Goal: Task Accomplishment & Management: Use online tool/utility

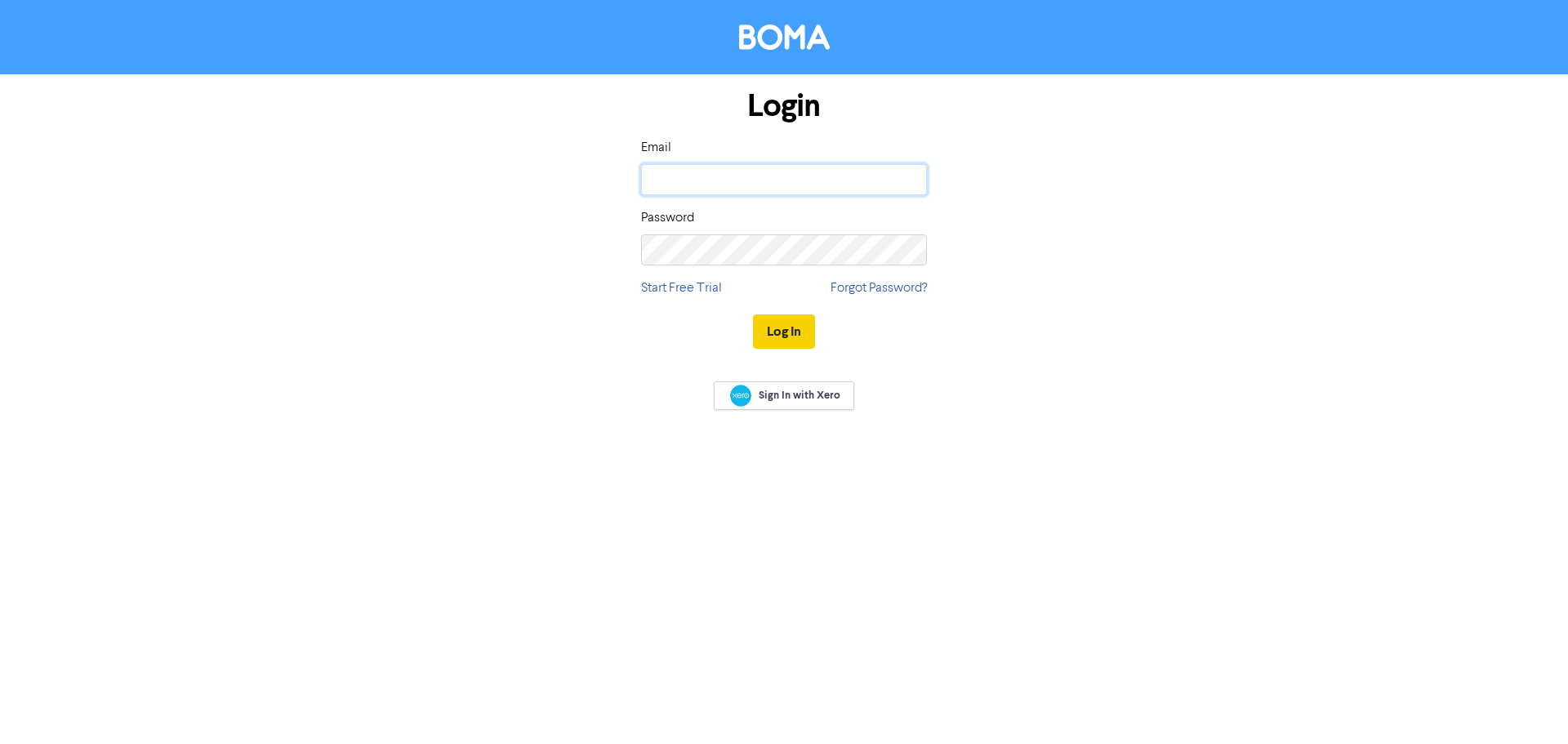
type input "[EMAIL_ADDRESS][DOMAIN_NAME]"
click at [788, 326] on button "Log In" at bounding box center [784, 332] width 62 height 34
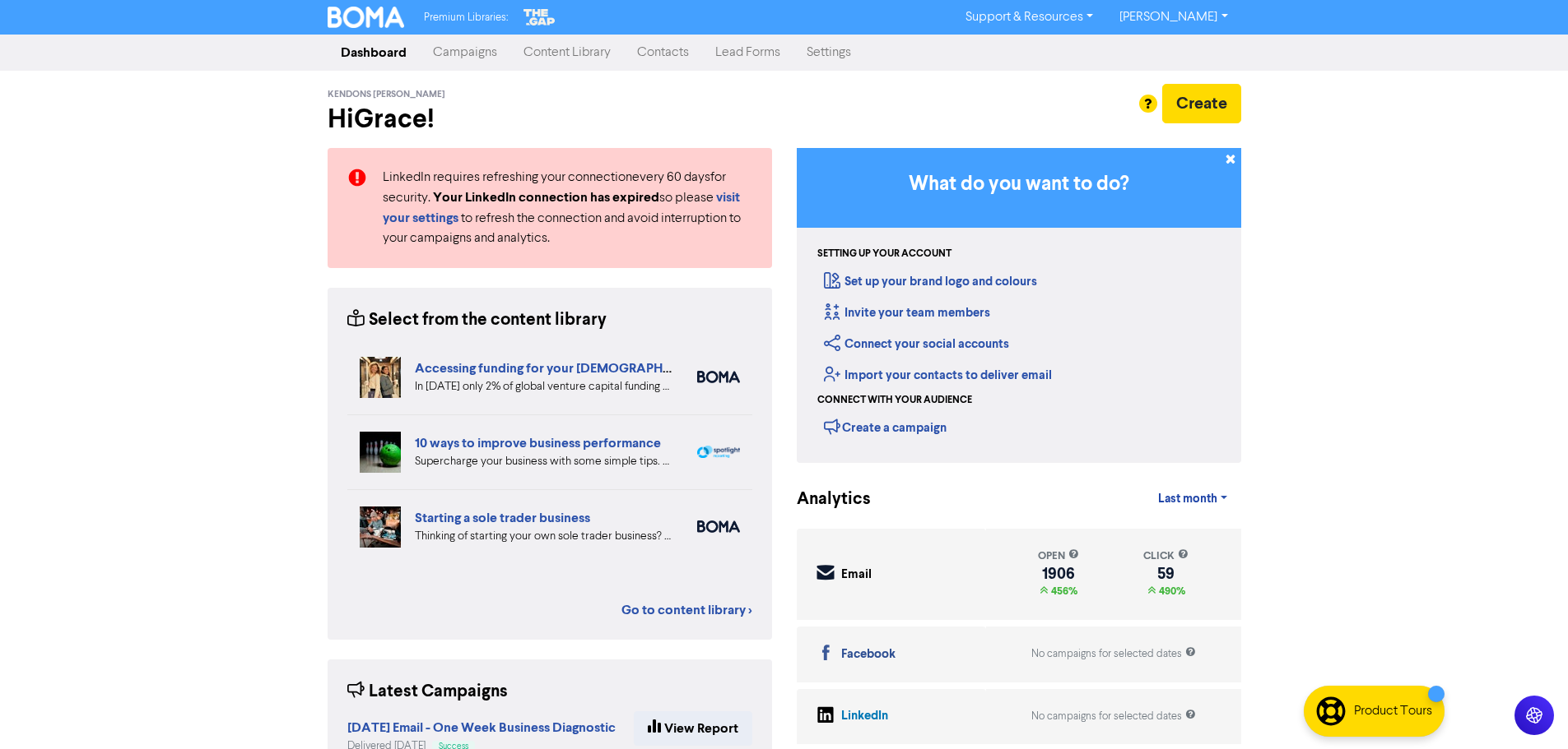
click at [675, 49] on link "Contacts" at bounding box center [663, 53] width 78 height 33
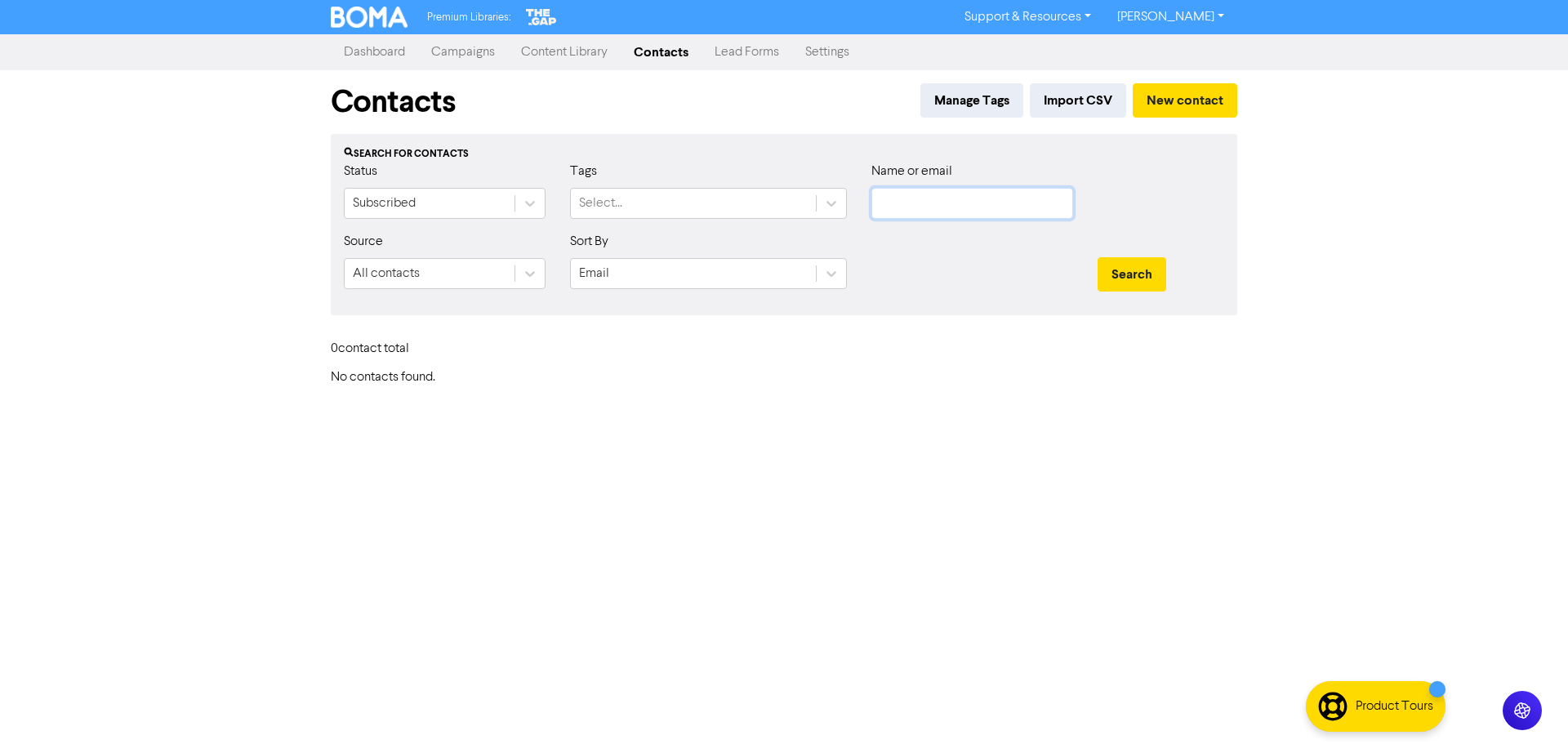
click at [1006, 203] on input "text" at bounding box center [972, 204] width 202 height 31
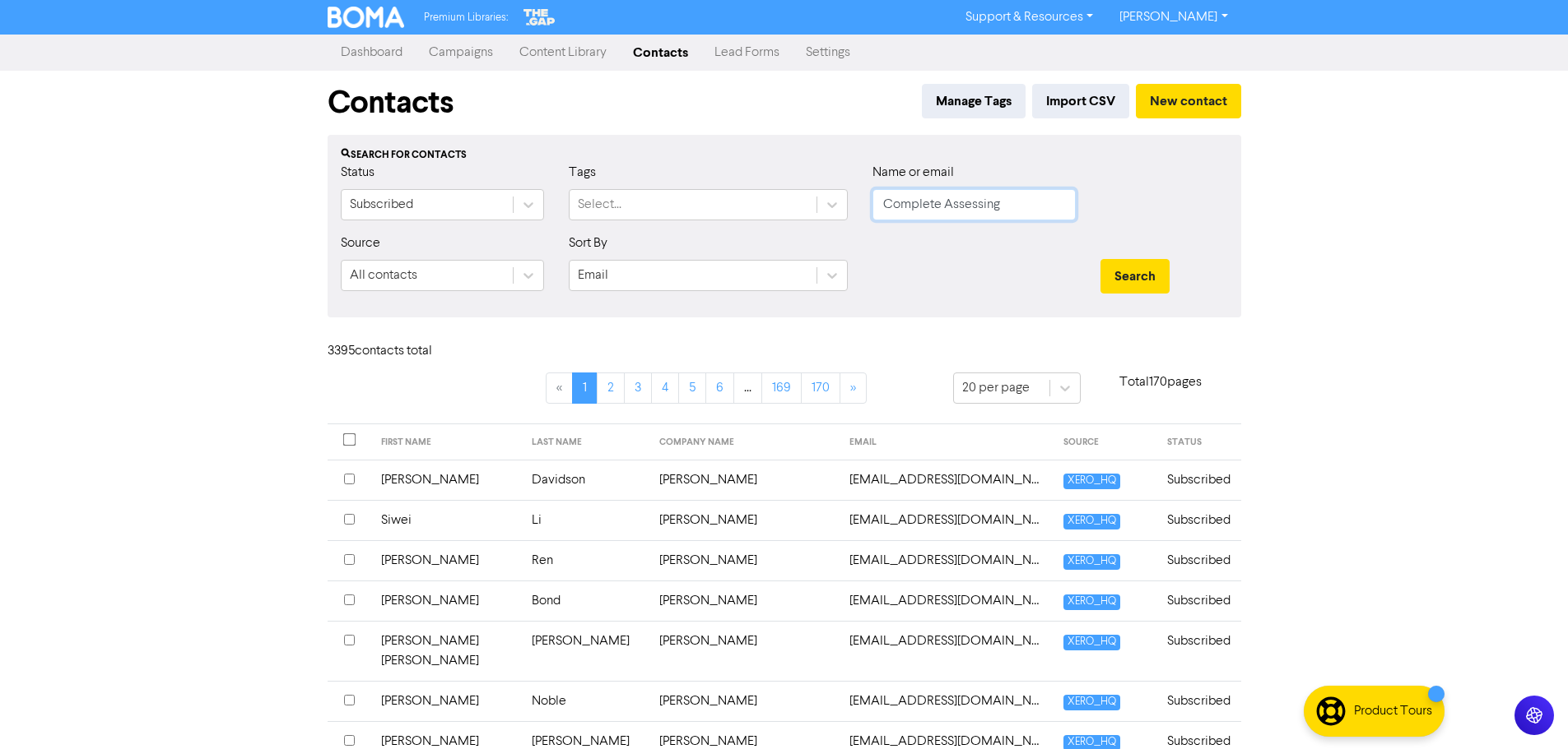
type input "Complete Assessing"
click at [1101, 259] on button "Search" at bounding box center [1135, 277] width 69 height 35
